Goal: Navigation & Orientation: Find specific page/section

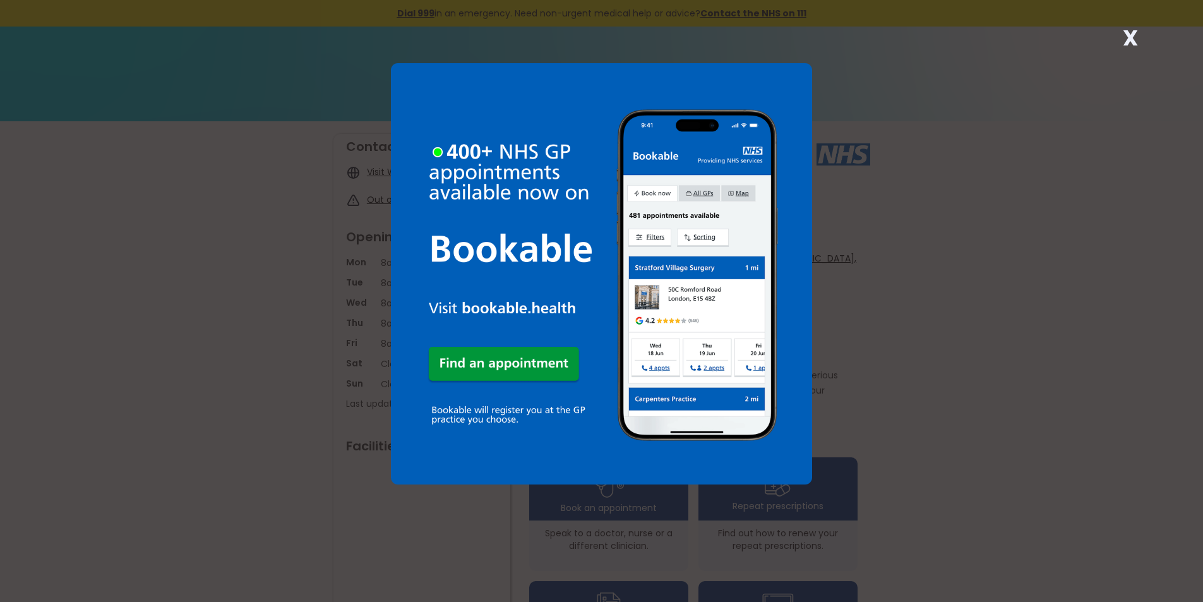
click at [949, 255] on div "X" at bounding box center [601, 301] width 1203 height 602
click at [981, 202] on div "X" at bounding box center [601, 301] width 1203 height 602
click at [1132, 39] on strong "X" at bounding box center [1130, 38] width 15 height 30
click at [1133, 33] on strong "X" at bounding box center [1130, 38] width 15 height 30
